Goal: Transaction & Acquisition: Purchase product/service

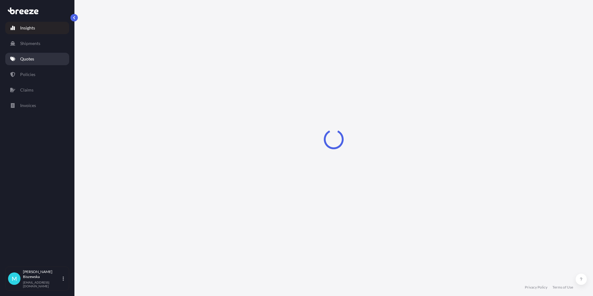
select select "2025"
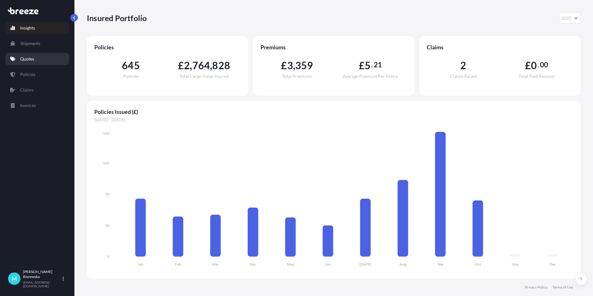
click at [40, 59] on link "Quotes" at bounding box center [37, 59] width 64 height 12
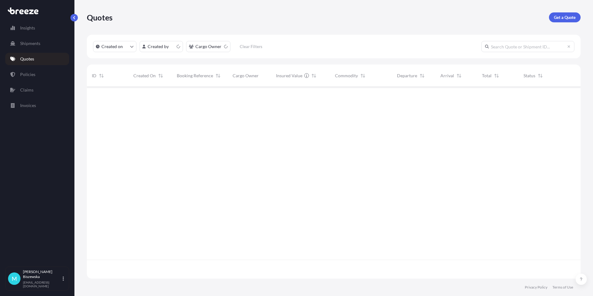
scroll to position [190, 489]
click at [562, 14] on p "Get a Quote" at bounding box center [565, 17] width 22 height 6
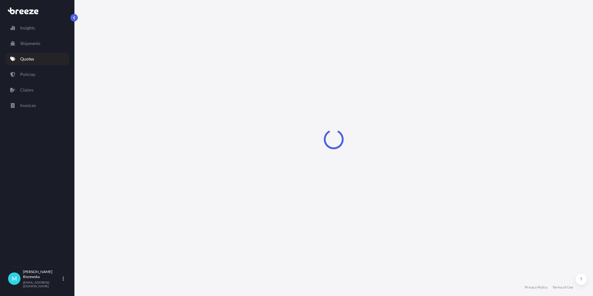
select select "Sea"
select select "1"
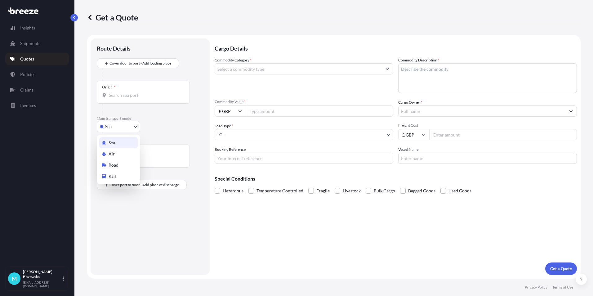
click at [114, 125] on body "Insights Shipments Quotes Policies Claims Invoices M [PERSON_NAME] [PERSON_NAME…" at bounding box center [296, 148] width 593 height 296
click at [115, 165] on span "Road" at bounding box center [114, 165] width 10 height 6
select select "Road"
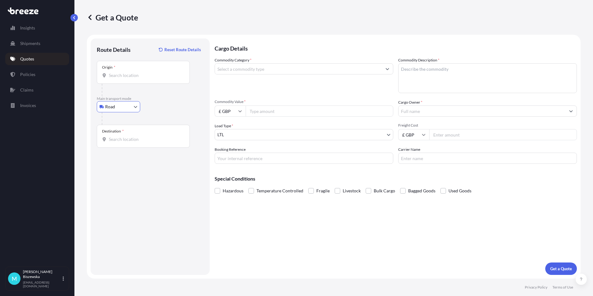
click at [158, 109] on div "Road Sea Air Road Rail" at bounding box center [150, 106] width 107 height 11
click at [122, 76] on input "Origin *" at bounding box center [145, 75] width 73 height 6
paste input "SN10 2DS"
click at [158, 96] on span "Devizes SN10 2DS , [GEOGRAPHIC_DATA]" at bounding box center [158, 96] width 81 height 6
type input "Devizes SN10 2DS, [GEOGRAPHIC_DATA]"
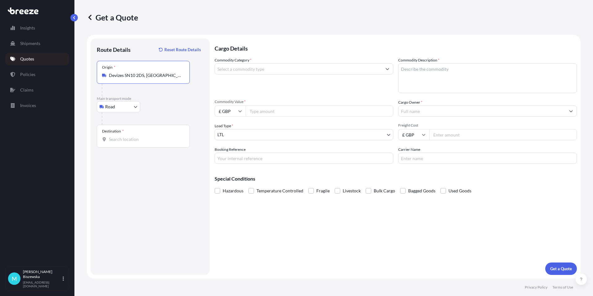
click at [177, 109] on div "Road Sea Air Road Rail" at bounding box center [150, 106] width 107 height 11
click at [118, 140] on input "Destination *" at bounding box center [145, 139] width 73 height 6
paste input "NW1 7AW"
click at [137, 166] on div "London NW1 7AW , [GEOGRAPHIC_DATA]" at bounding box center [158, 161] width 118 height 17
type input "London NW1 7AW, [GEOGRAPHIC_DATA]"
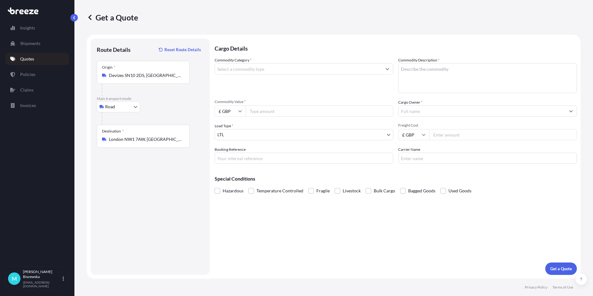
click at [231, 222] on div "Cargo Details Commodity Category * Commodity Description * Commodity Value * £ …" at bounding box center [396, 156] width 362 height 236
click at [251, 69] on input "Commodity Category *" at bounding box center [298, 68] width 167 height 11
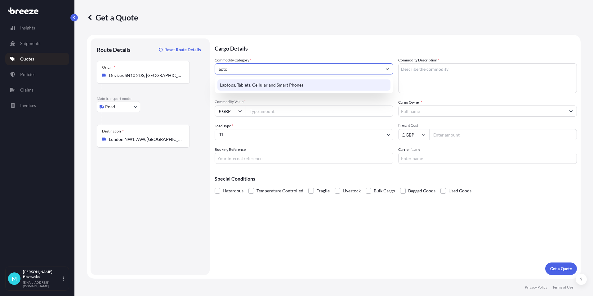
click at [252, 81] on div "Laptops, Tablets, Cellular and Smart Phones" at bounding box center [303, 84] width 173 height 11
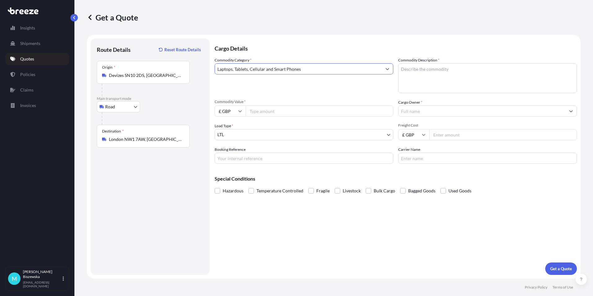
type input "Laptops, Tablets, Cellular and Smart Phones"
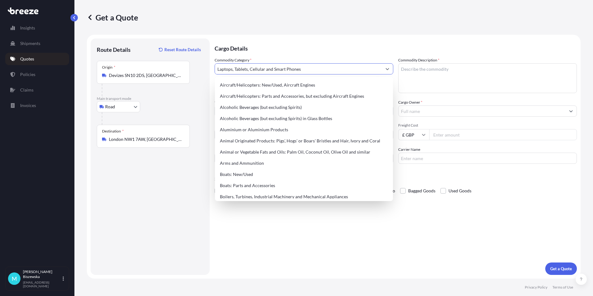
click at [327, 49] on p "Cargo Details" at bounding box center [396, 47] width 362 height 19
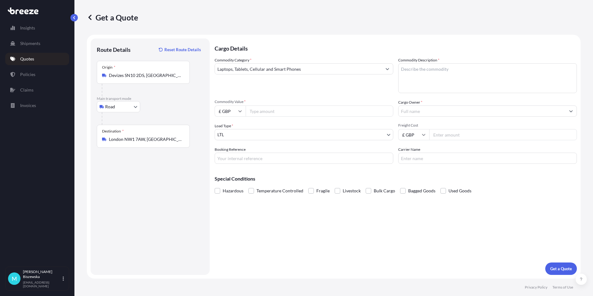
click at [280, 109] on input "Commodity Value *" at bounding box center [320, 110] width 148 height 11
type input "850"
click at [266, 217] on div "Cargo Details Commodity Category * Laptops, Tablets, Cellular and Smart Phones …" at bounding box center [396, 156] width 362 height 236
click at [228, 160] on input "Booking Reference" at bounding box center [304, 158] width 179 height 11
paste input "2222640"
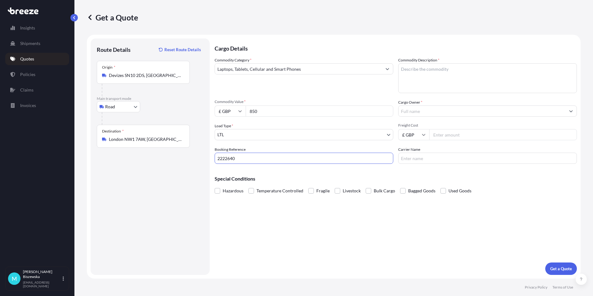
type input "2222640"
click at [259, 218] on div "Cargo Details Commodity Category * Laptops, Tablets, Cellular and Smart Phones …" at bounding box center [396, 156] width 362 height 236
click at [412, 73] on textarea "Commodity Description *" at bounding box center [487, 78] width 179 height 30
paste textarea "laptop"
type textarea "laptop"
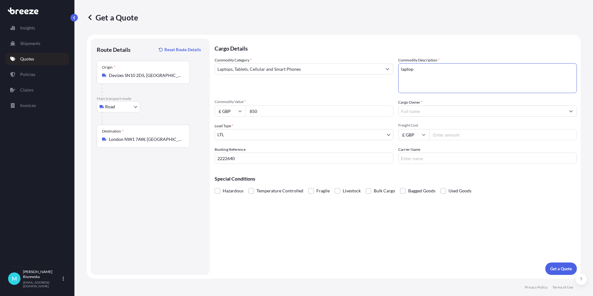
click at [375, 97] on div "Commodity Category * Laptops, Tablets, Cellular and Smart Phones Commodity Desc…" at bounding box center [396, 110] width 362 height 107
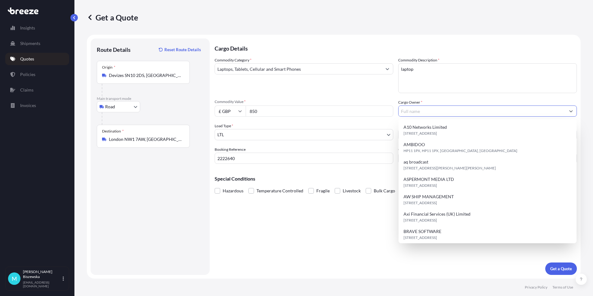
click at [433, 111] on input "Cargo Owner *" at bounding box center [481, 110] width 167 height 11
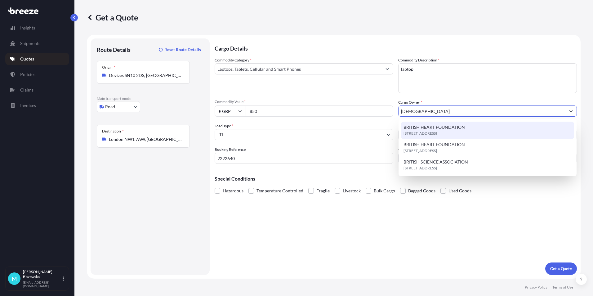
click at [432, 128] on span "BRITISH HEART FOUNDATION" at bounding box center [433, 127] width 61 height 6
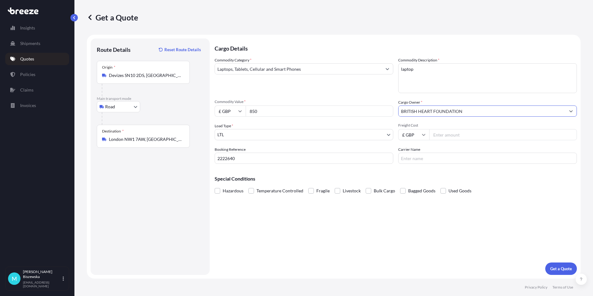
type input "BRITISH HEART FOUNDATION"
click at [361, 95] on div "Commodity Category * Laptops, Tablets, Cellular and Smart Phones Commodity Desc…" at bounding box center [396, 110] width 362 height 107
click at [465, 136] on input "Freight Cost" at bounding box center [503, 134] width 148 height 11
type input "30.80"
click at [409, 176] on p "Special Conditions" at bounding box center [396, 178] width 362 height 5
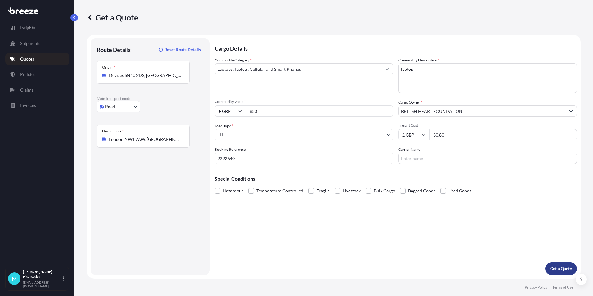
click at [558, 267] on p "Get a Quote" at bounding box center [561, 268] width 22 height 6
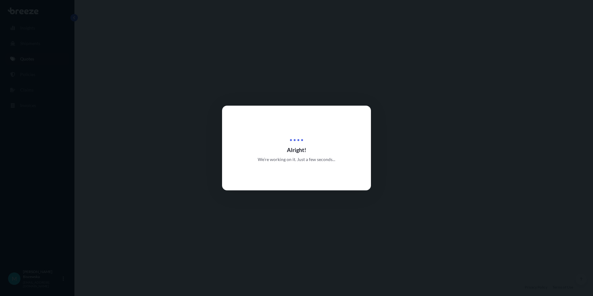
select select "Road"
select select "1"
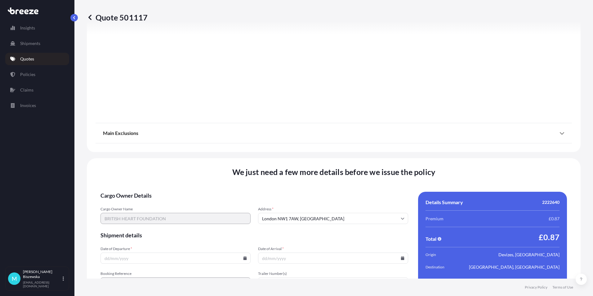
scroll to position [688, 0]
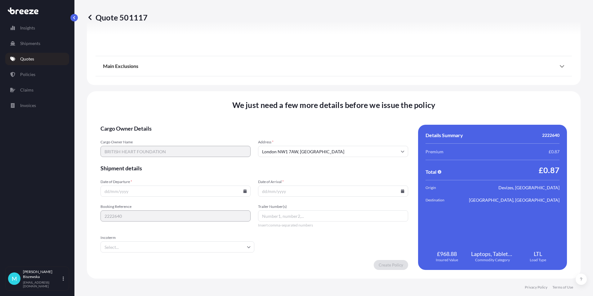
click at [243, 193] on icon at bounding box center [244, 191] width 3 height 4
click at [173, 122] on button "9" at bounding box center [175, 124] width 10 height 10
type input "[DATE]"
click at [401, 190] on icon at bounding box center [402, 191] width 3 height 4
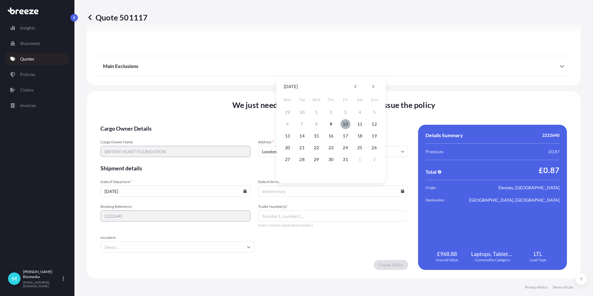
click at [343, 122] on button "10" at bounding box center [345, 124] width 10 height 10
type input "[DATE]"
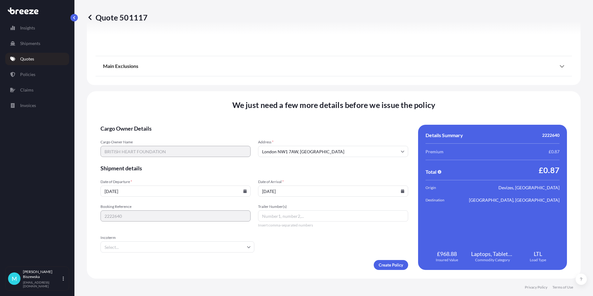
click at [307, 247] on form "Cargo Owner Details Cargo Owner Name BRITISH HEART FOUNDATION Address * [GEOGRA…" at bounding box center [254, 197] width 308 height 145
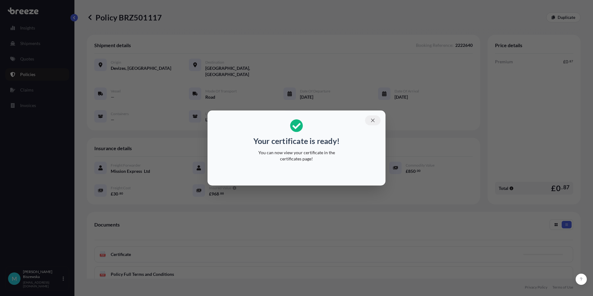
click at [374, 120] on icon "button" at bounding box center [373, 121] width 6 height 6
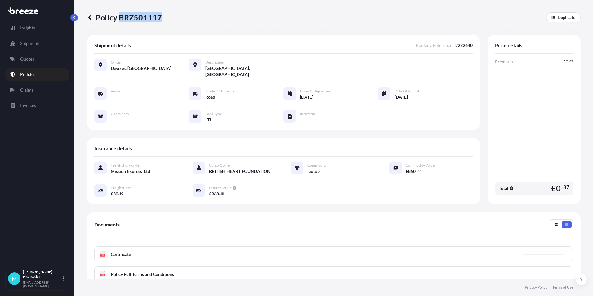
drag, startPoint x: 119, startPoint y: 18, endPoint x: 159, endPoint y: 18, distance: 40.3
click at [159, 18] on p "Policy BRZ501117" at bounding box center [124, 17] width 75 height 10
drag, startPoint x: 159, startPoint y: 18, endPoint x: 149, endPoint y: 15, distance: 10.9
copy p "BRZ501117"
